Goal: Find specific page/section: Find specific page/section

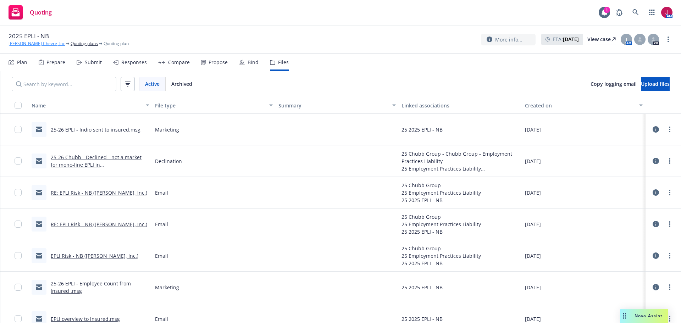
click at [31, 42] on link "[PERSON_NAME] Chevre, Inc" at bounding box center [37, 43] width 56 height 6
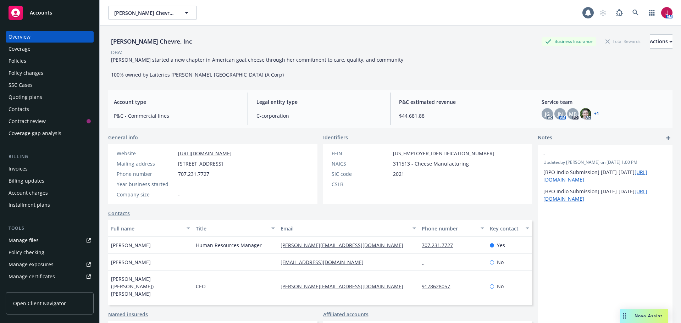
click at [35, 239] on div "Manage files" at bounding box center [24, 240] width 30 height 11
click at [632, 12] on icon at bounding box center [635, 13] width 6 height 6
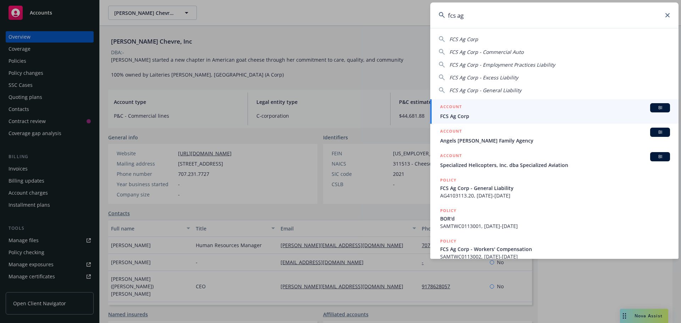
type input "fcs ag"
click at [585, 117] on span "FCS Ag Corp" at bounding box center [555, 115] width 230 height 7
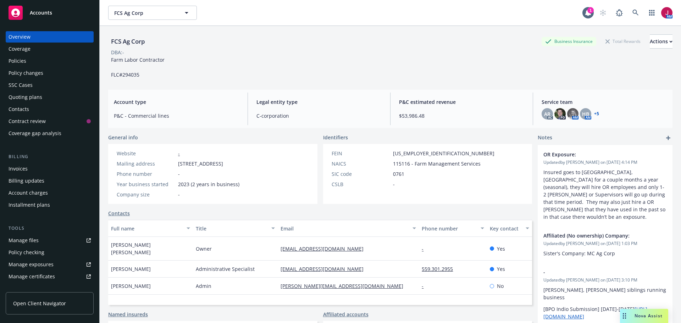
click at [36, 61] on div "Policies" at bounding box center [50, 60] width 82 height 11
